Goal: Transaction & Acquisition: Purchase product/service

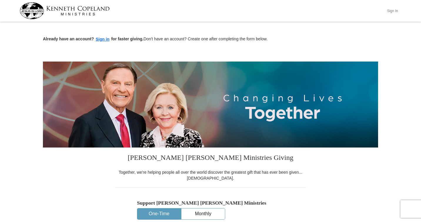
click at [391, 11] on button "Sign In" at bounding box center [392, 10] width 18 height 9
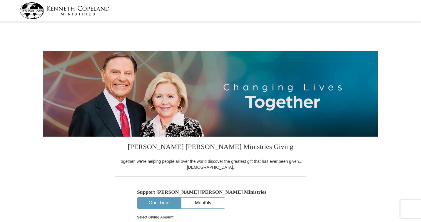
select select "LA"
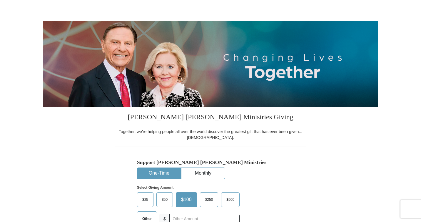
scroll to position [36, 0]
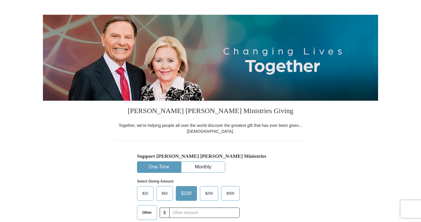
click at [164, 167] on button "One-Time" at bounding box center [158, 166] width 43 height 11
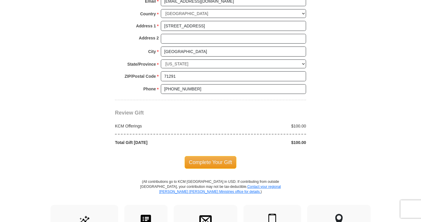
scroll to position [453, 0]
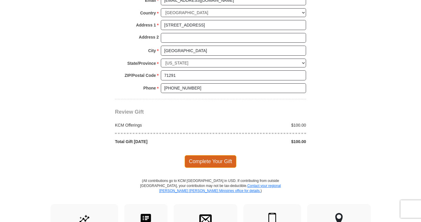
click at [204, 161] on span "Complete Your Gift" at bounding box center [211, 161] width 52 height 12
